Goal: Task Accomplishment & Management: Use online tool/utility

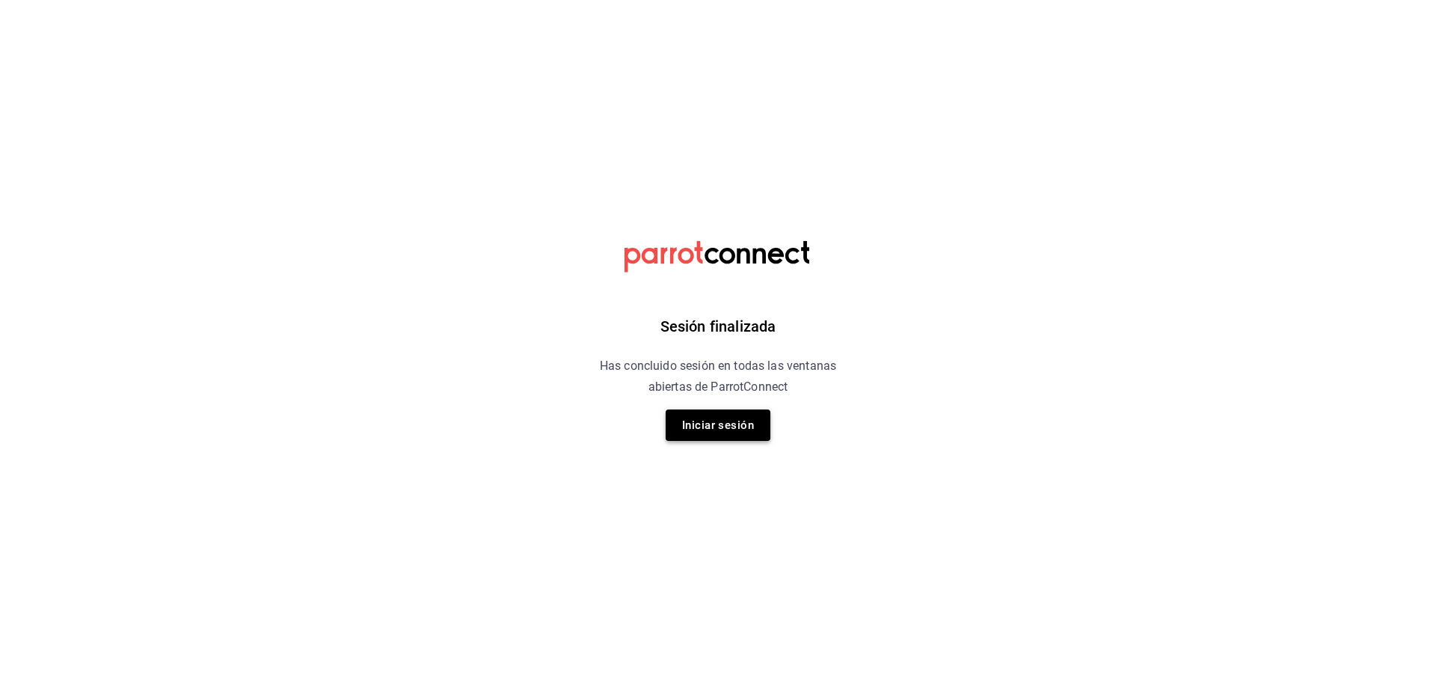
click at [747, 430] on button "Iniciar sesión" at bounding box center [718, 424] width 105 height 31
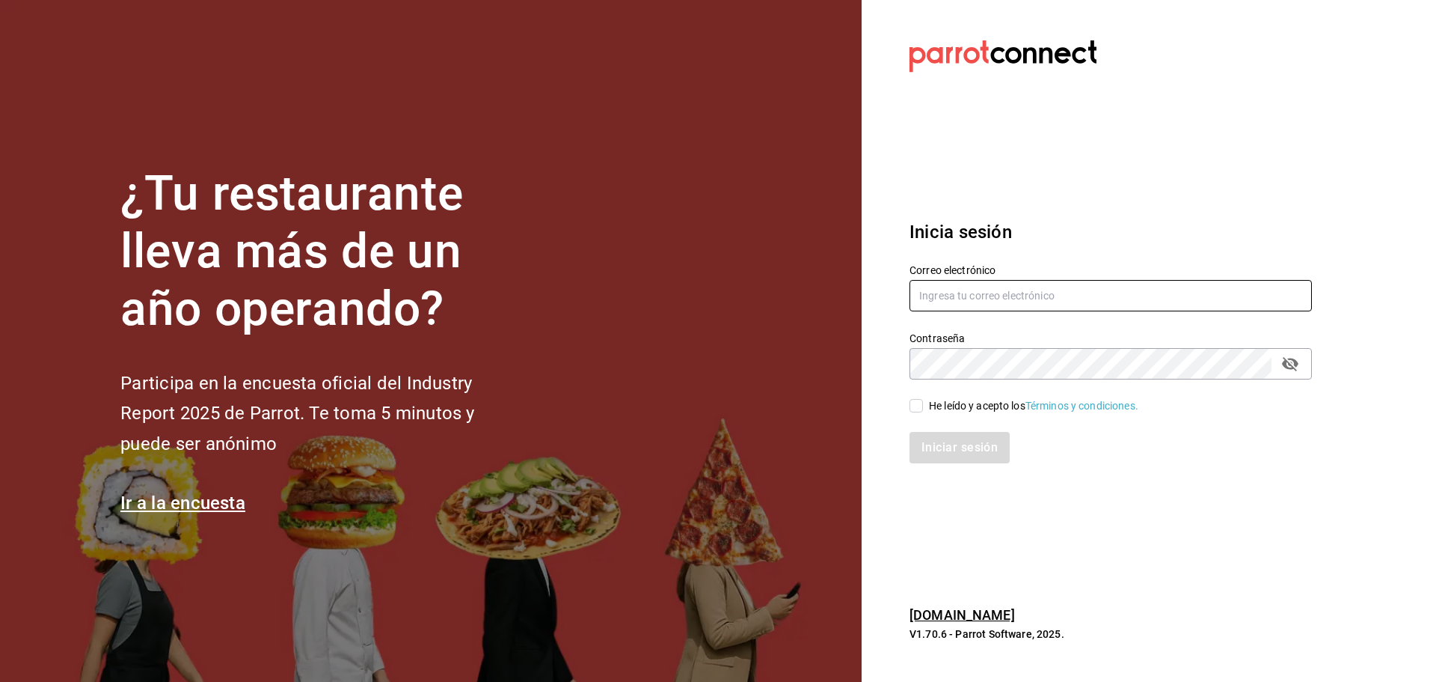
click at [1001, 301] on input "text" at bounding box center [1111, 295] width 402 height 31
type input "[EMAIL_ADDRESS][DOMAIN_NAME]"
click at [1105, 379] on div "Contraseña" at bounding box center [1111, 363] width 402 height 31
click at [952, 406] on div "He leído y acepto los Términos y condiciones." at bounding box center [1033, 406] width 209 height 16
click at [923, 406] on input "He leído y acepto los Términos y condiciones." at bounding box center [916, 405] width 13 height 13
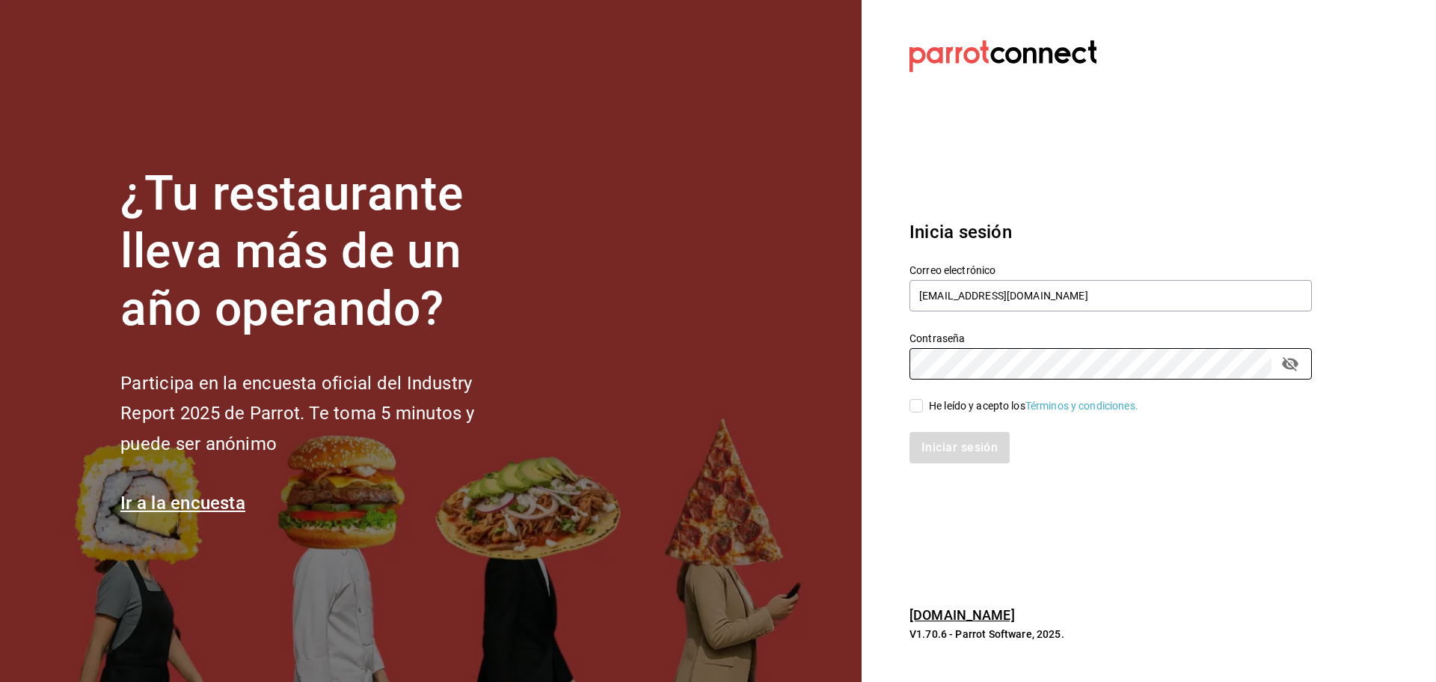
checkbox input "true"
click at [966, 447] on button "Iniciar sesión" at bounding box center [961, 447] width 102 height 31
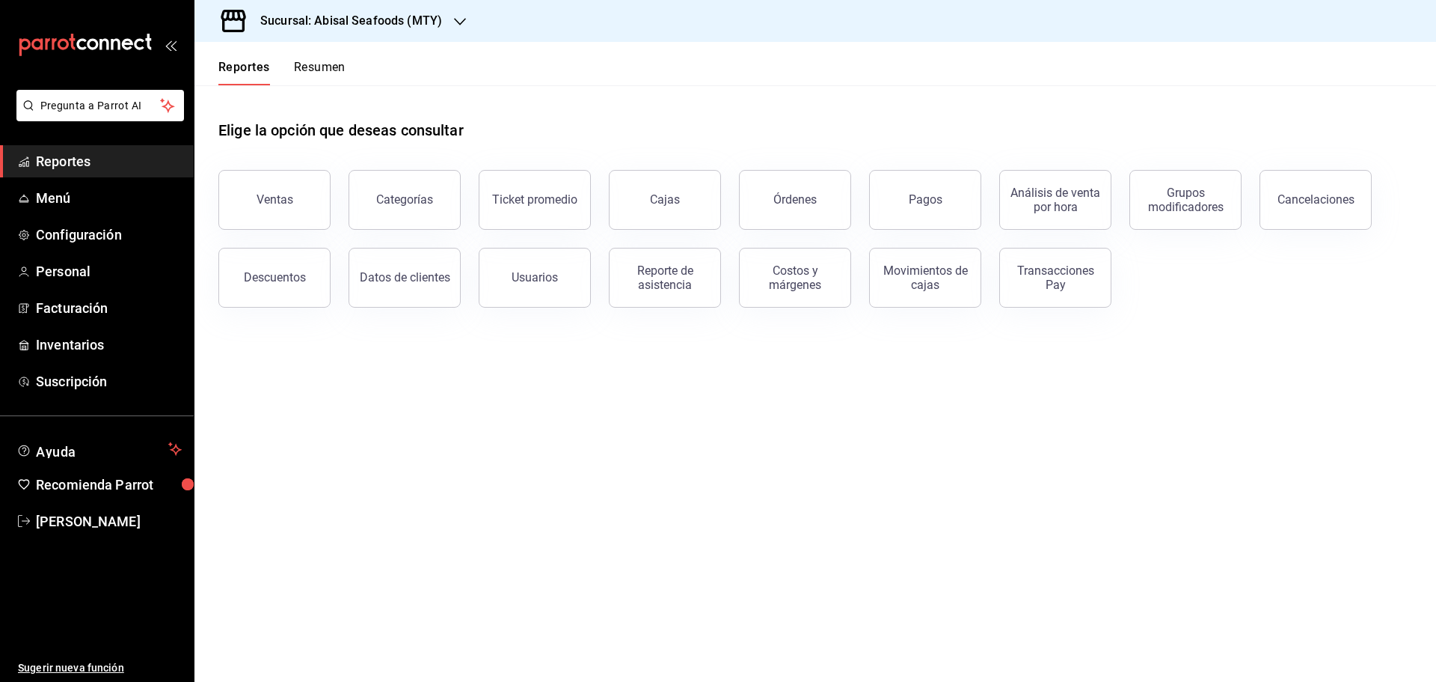
click at [432, 3] on div "Sucursal: Abisal Seafoods (MTY)" at bounding box center [339, 21] width 266 height 42
click at [302, 57] on span "Abisal Seafoods (MTY)" at bounding box center [260, 65] width 108 height 16
click at [564, 289] on button "Usuarios" at bounding box center [535, 278] width 112 height 60
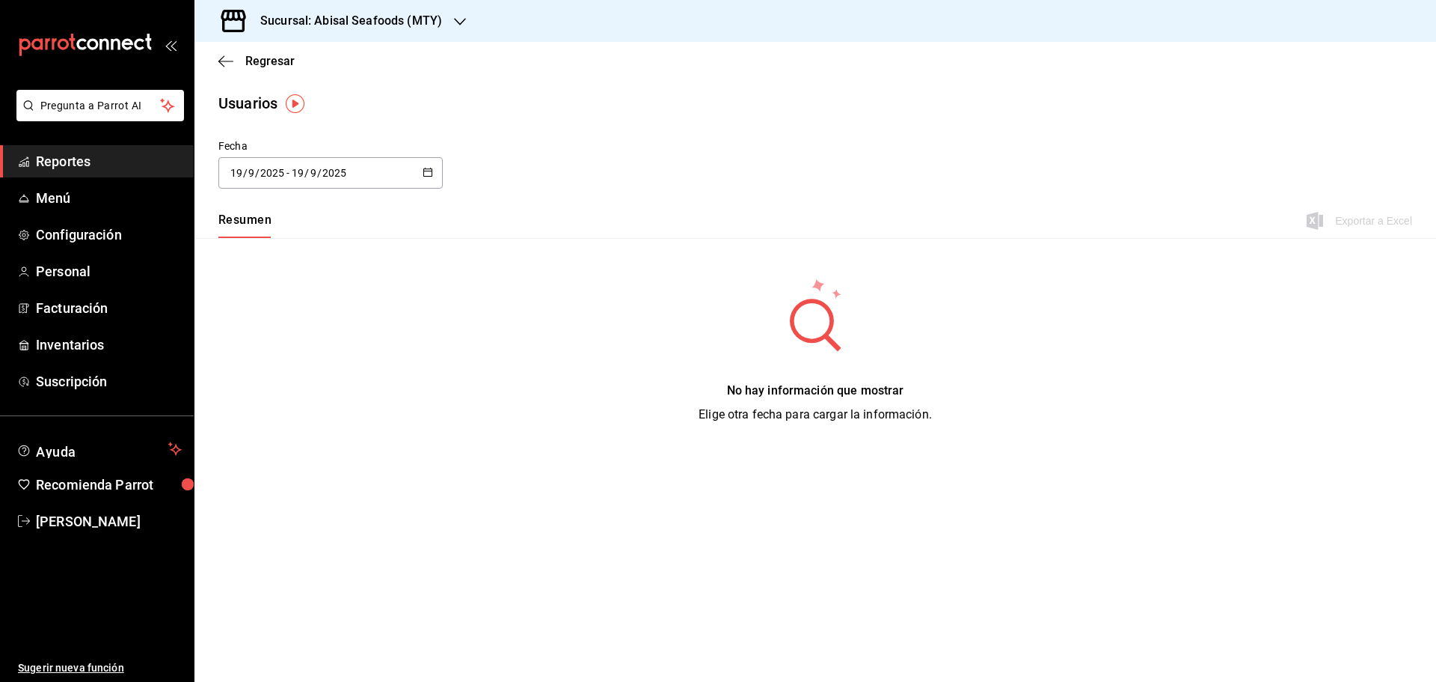
click at [415, 170] on div "2025-09-19 19 / 9 / 2025 - 2025-09-19 19 / 9 / 2025" at bounding box center [330, 172] width 224 height 31
click at [292, 389] on li "Rango de fechas" at bounding box center [288, 389] width 141 height 34
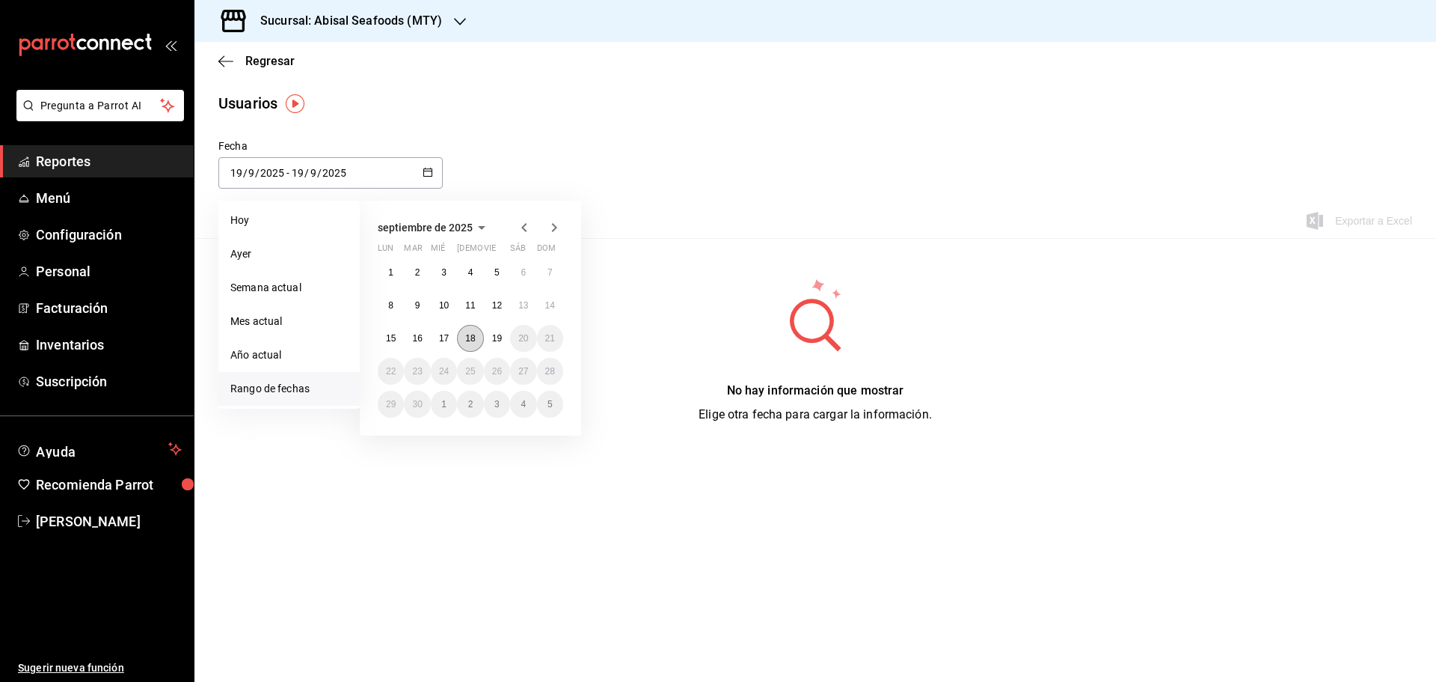
click at [475, 334] on abbr "18" at bounding box center [470, 338] width 10 height 10
type input "2025-09-18"
type input "18"
type input "2025-09-18"
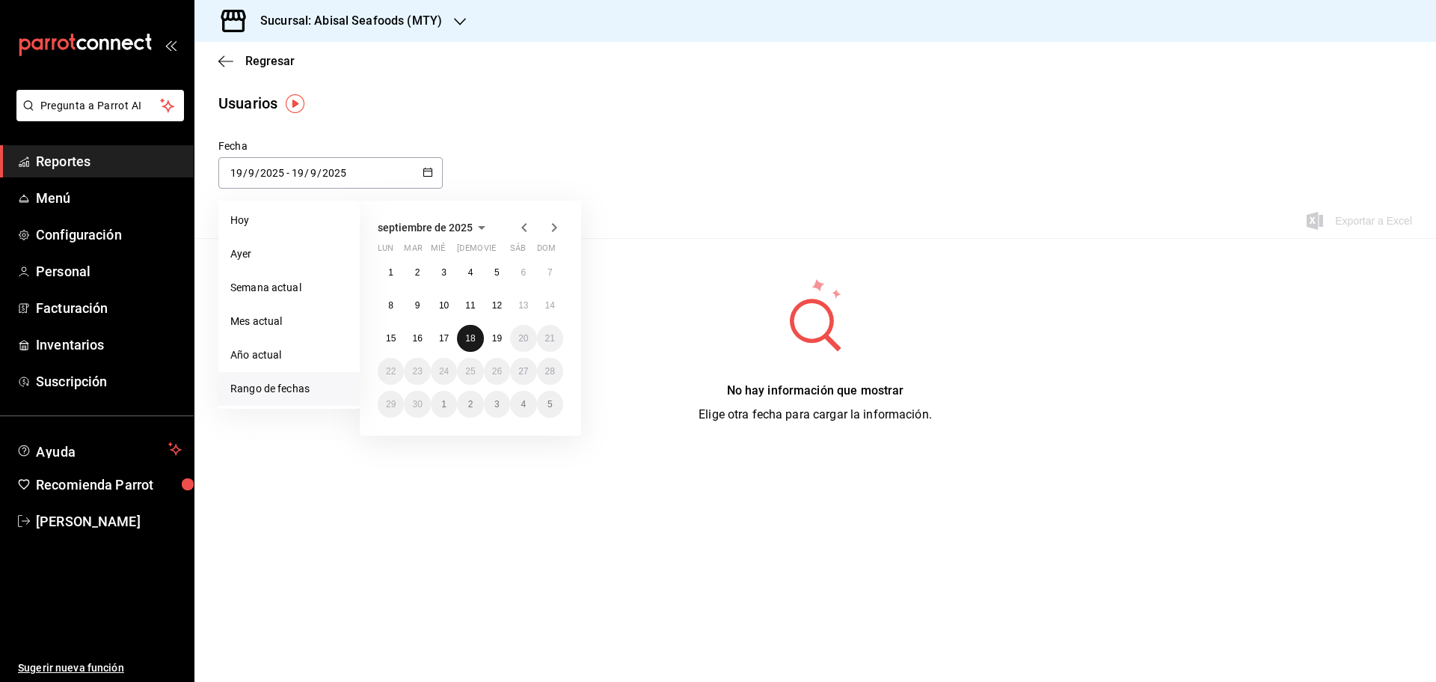
type input "18"
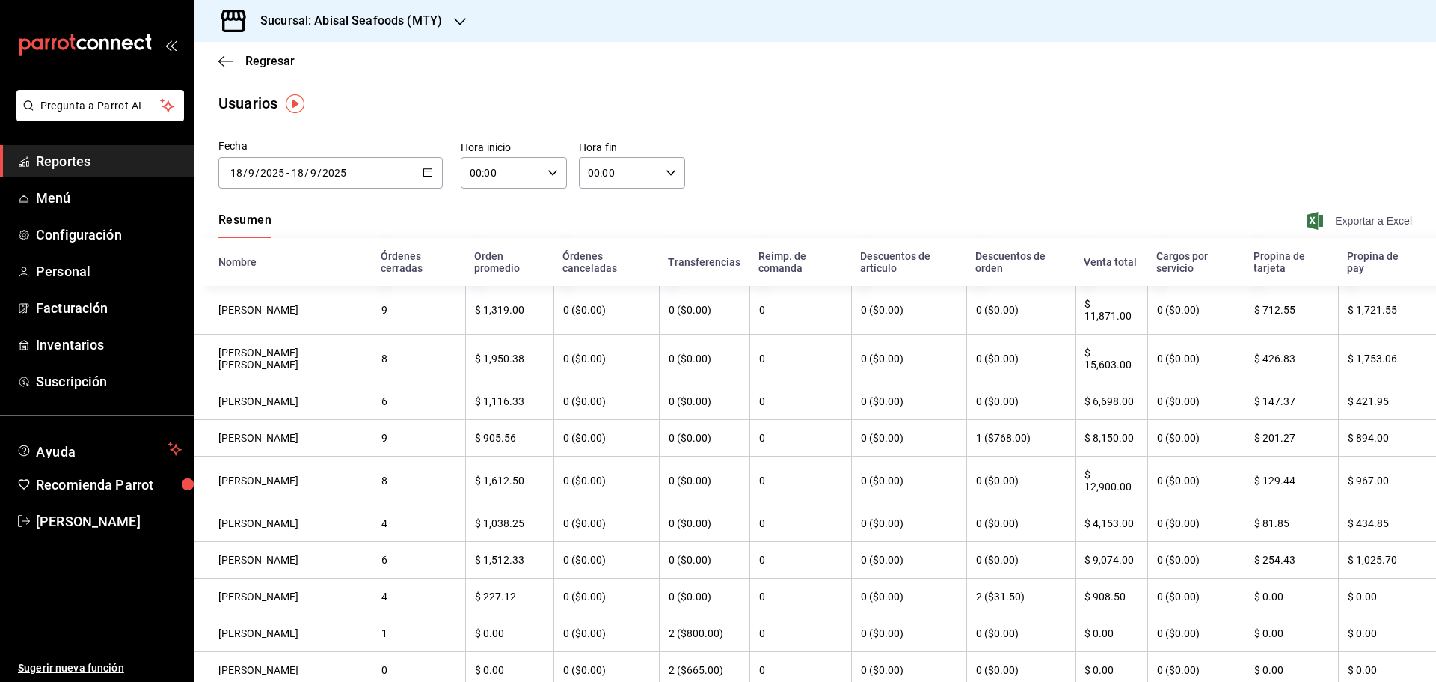
click at [1376, 218] on span "Exportar a Excel" at bounding box center [1361, 221] width 102 height 18
click at [419, 20] on h3 "Sucursal: Abisal Seafoods (MTY)" at bounding box center [345, 21] width 194 height 18
click at [318, 141] on div "Deep" at bounding box center [307, 132] width 224 height 34
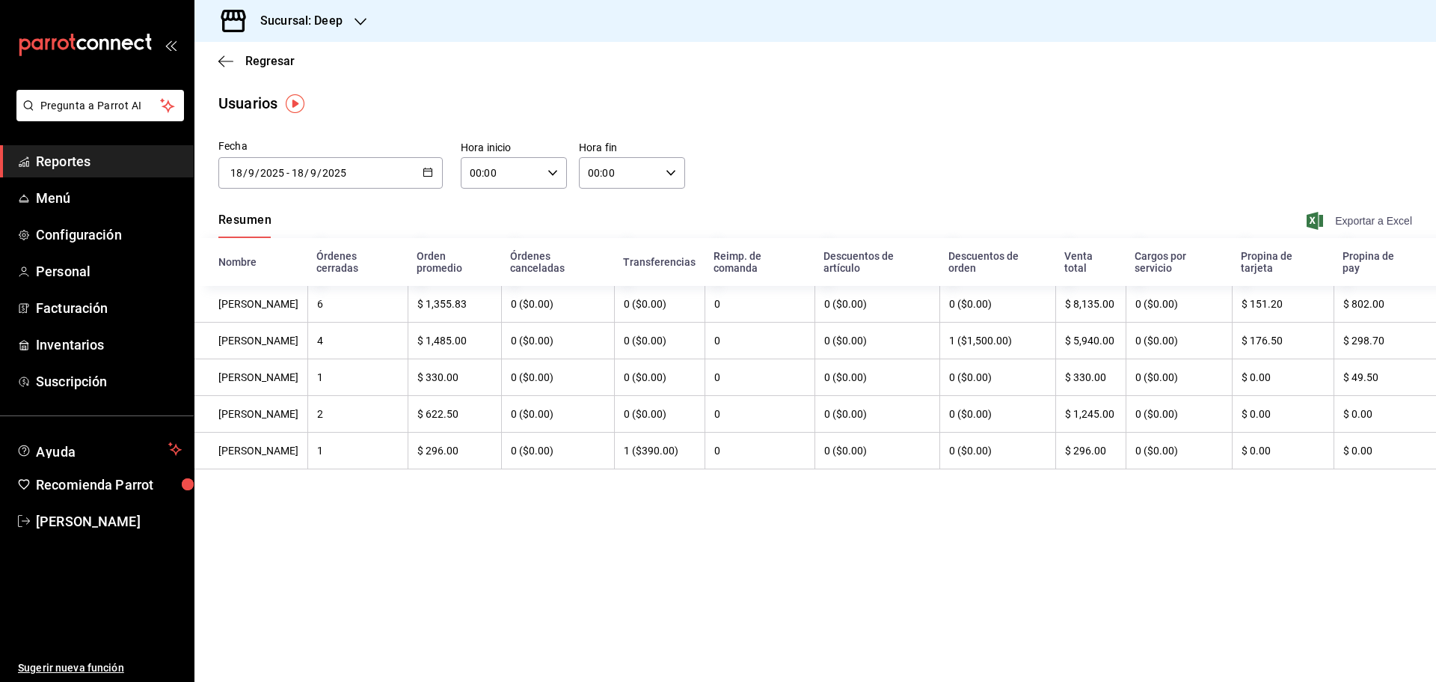
click at [1380, 216] on span "Exportar a Excel" at bounding box center [1361, 221] width 102 height 18
